Goal: Transaction & Acquisition: Purchase product/service

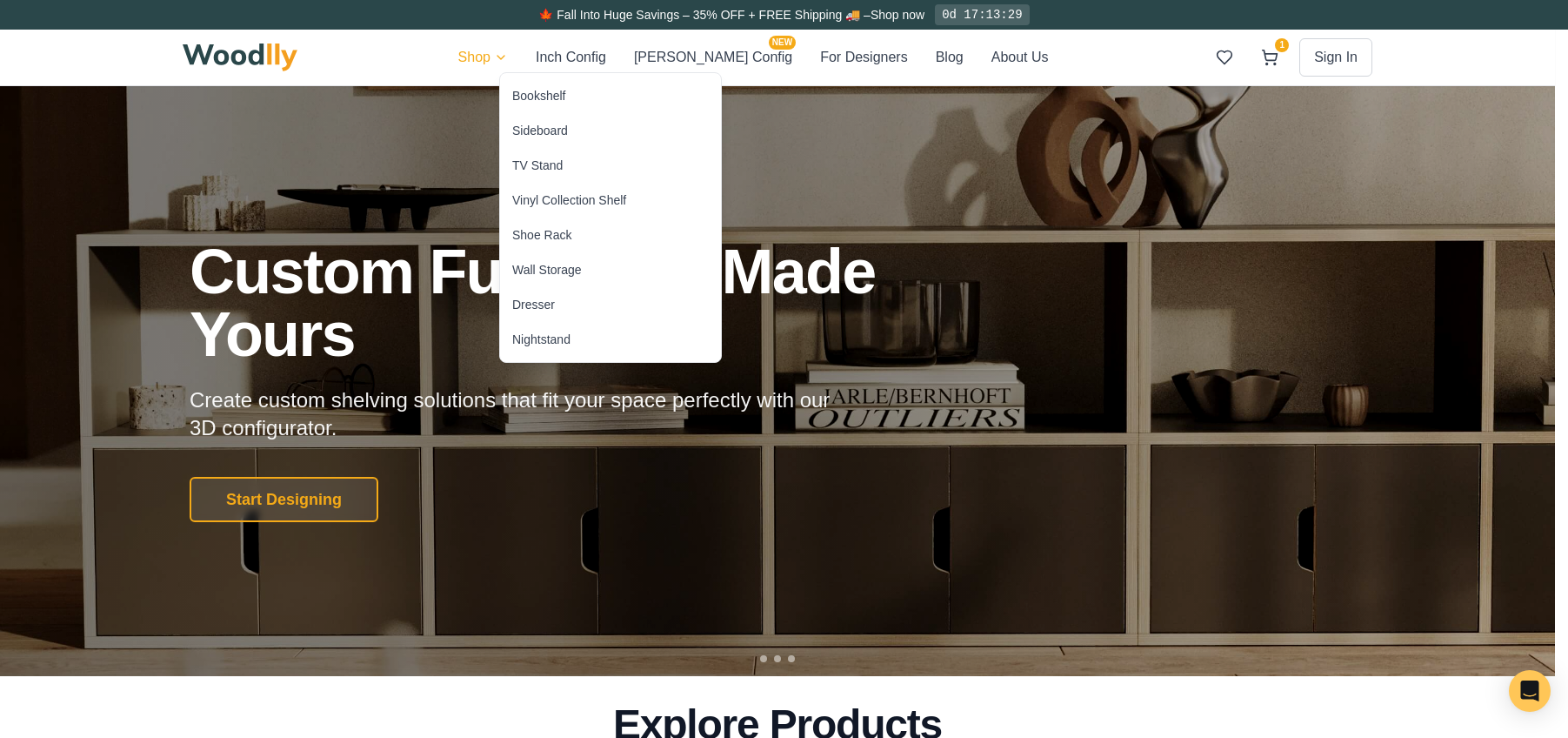
click at [588, 196] on div "Vinyl Collection Shelf" at bounding box center [570, 200] width 114 height 17
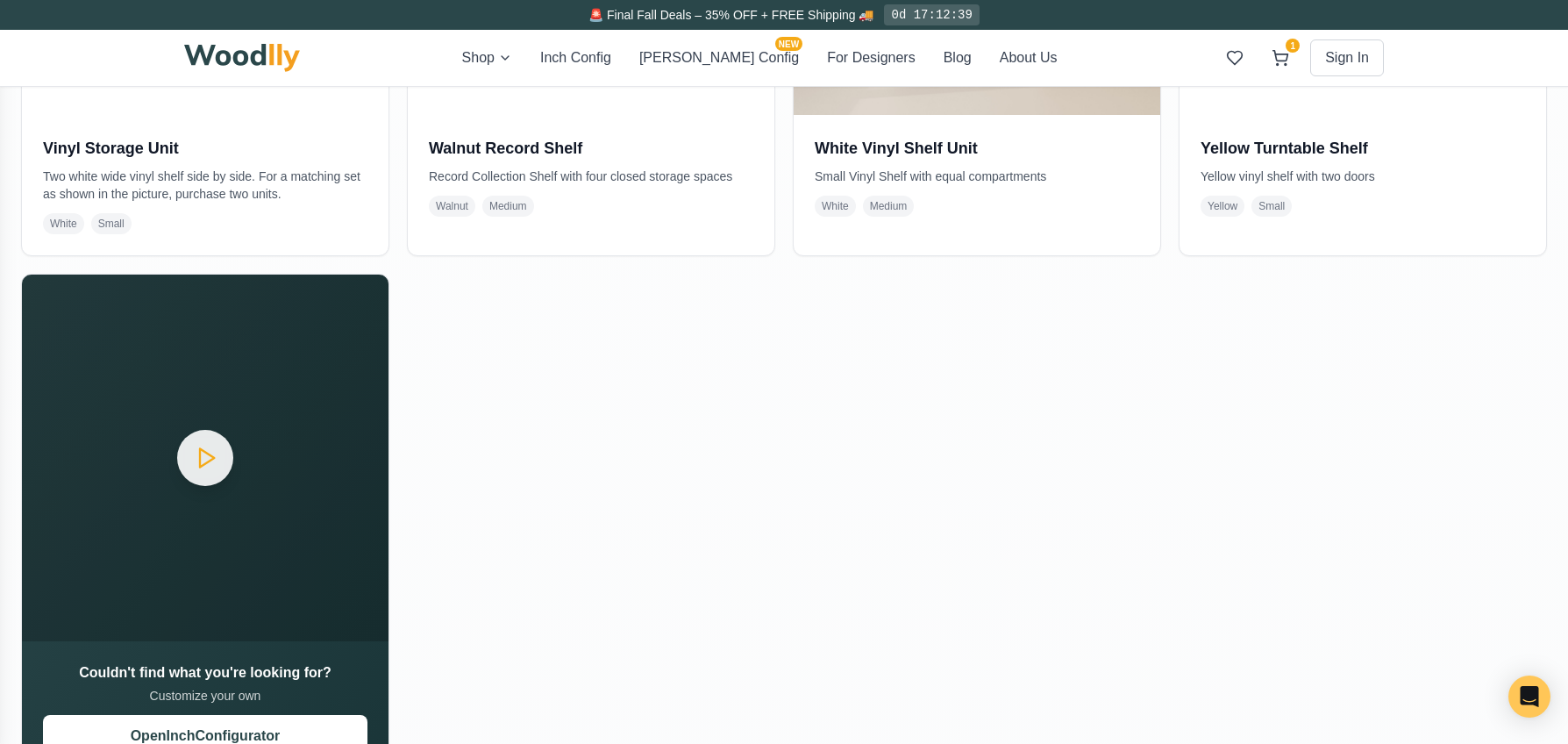
scroll to position [2367, 0]
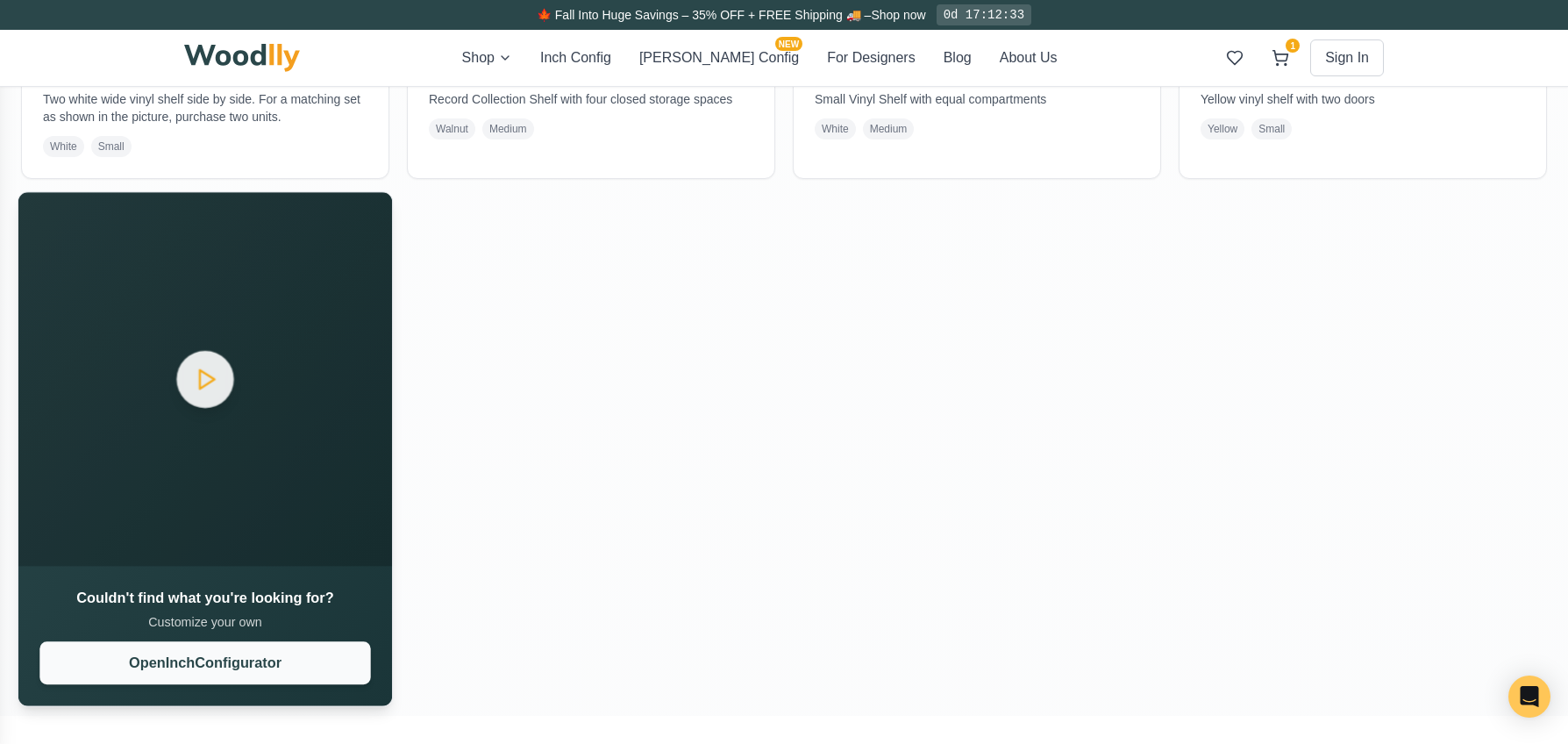
click at [200, 661] on button "Open Inch Configurator" at bounding box center [205, 662] width 330 height 43
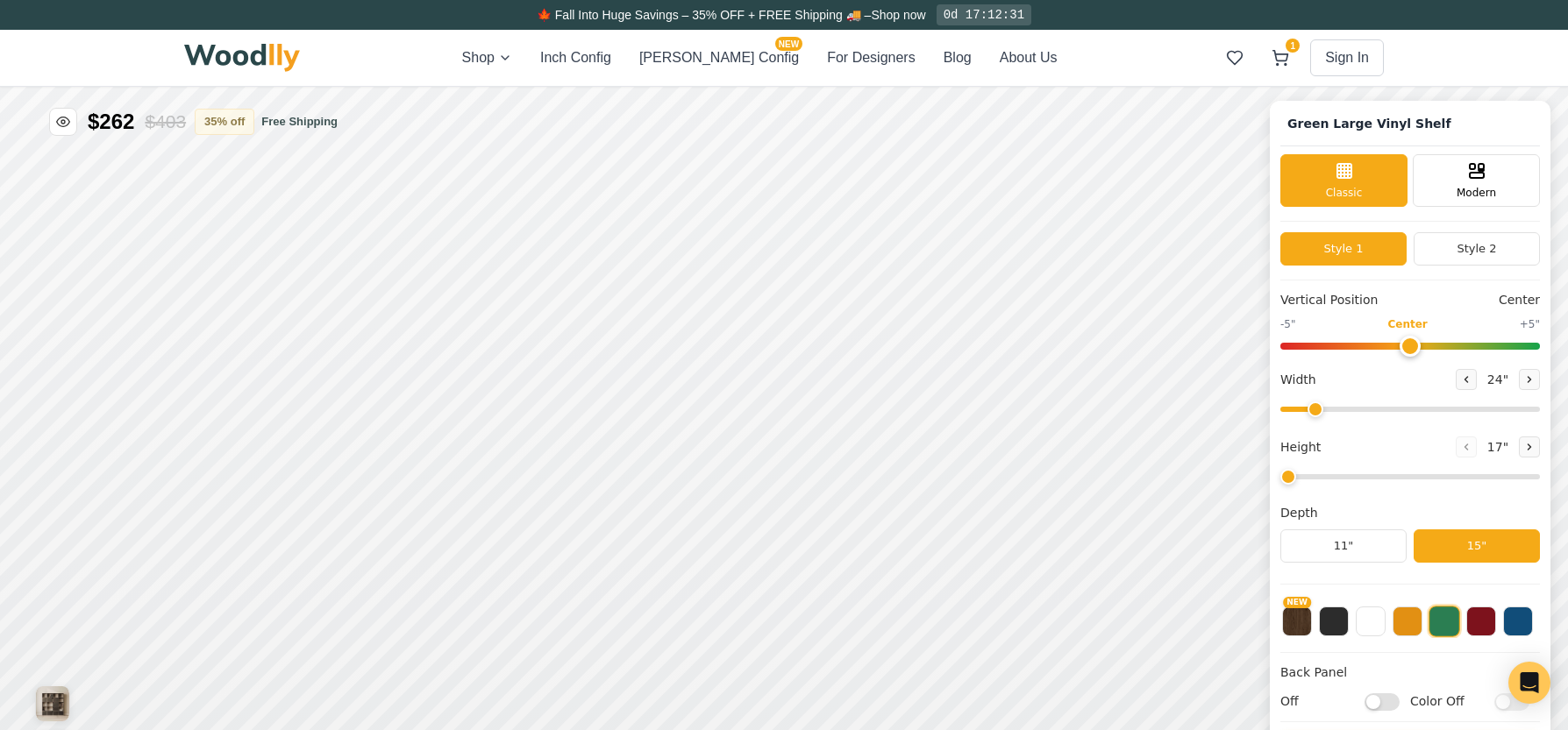
type input "72"
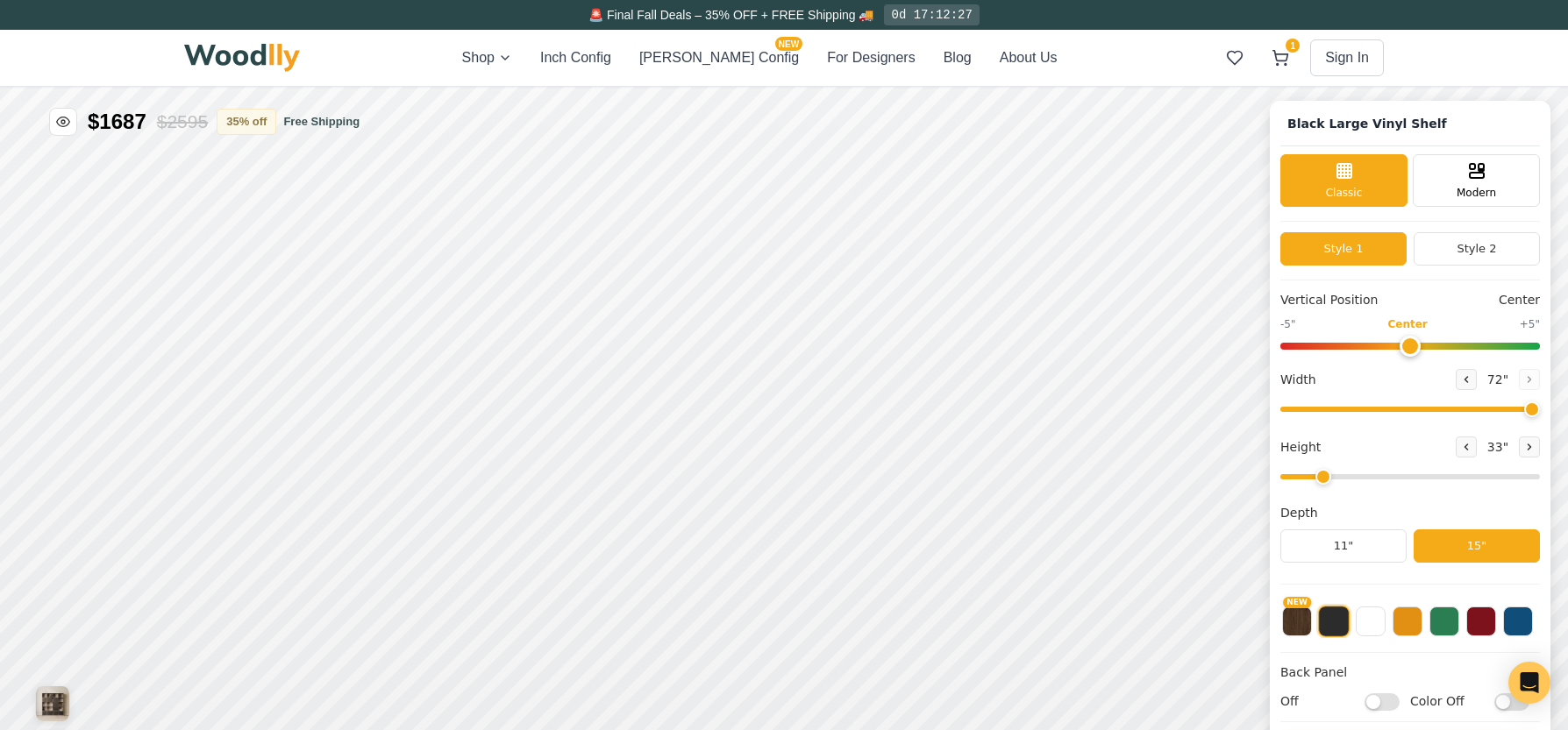
drag, startPoint x: 1431, startPoint y: 480, endPoint x: 1322, endPoint y: 493, distance: 109.8
type input "2"
click at [1335, 480] on input "range" at bounding box center [1410, 477] width 260 height 6
